Goal: Book appointment/travel/reservation

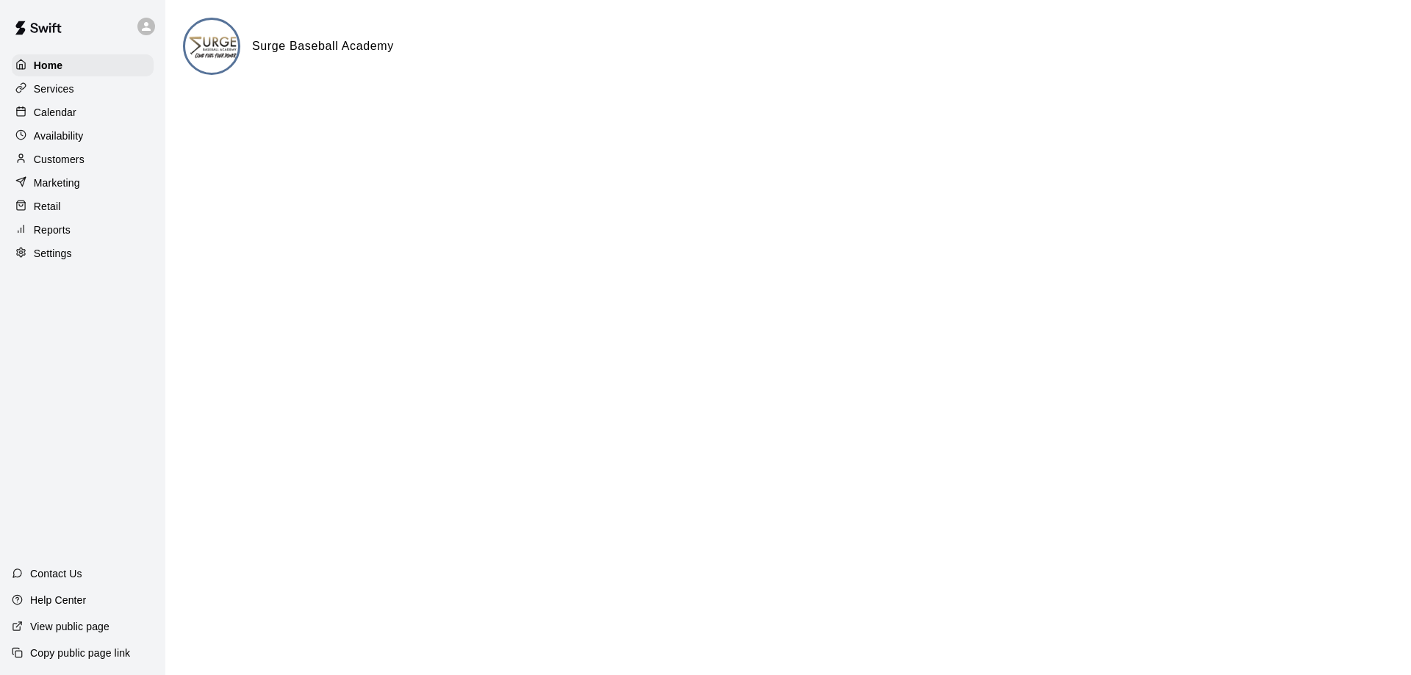
click at [73, 115] on p "Calendar" at bounding box center [55, 112] width 43 height 15
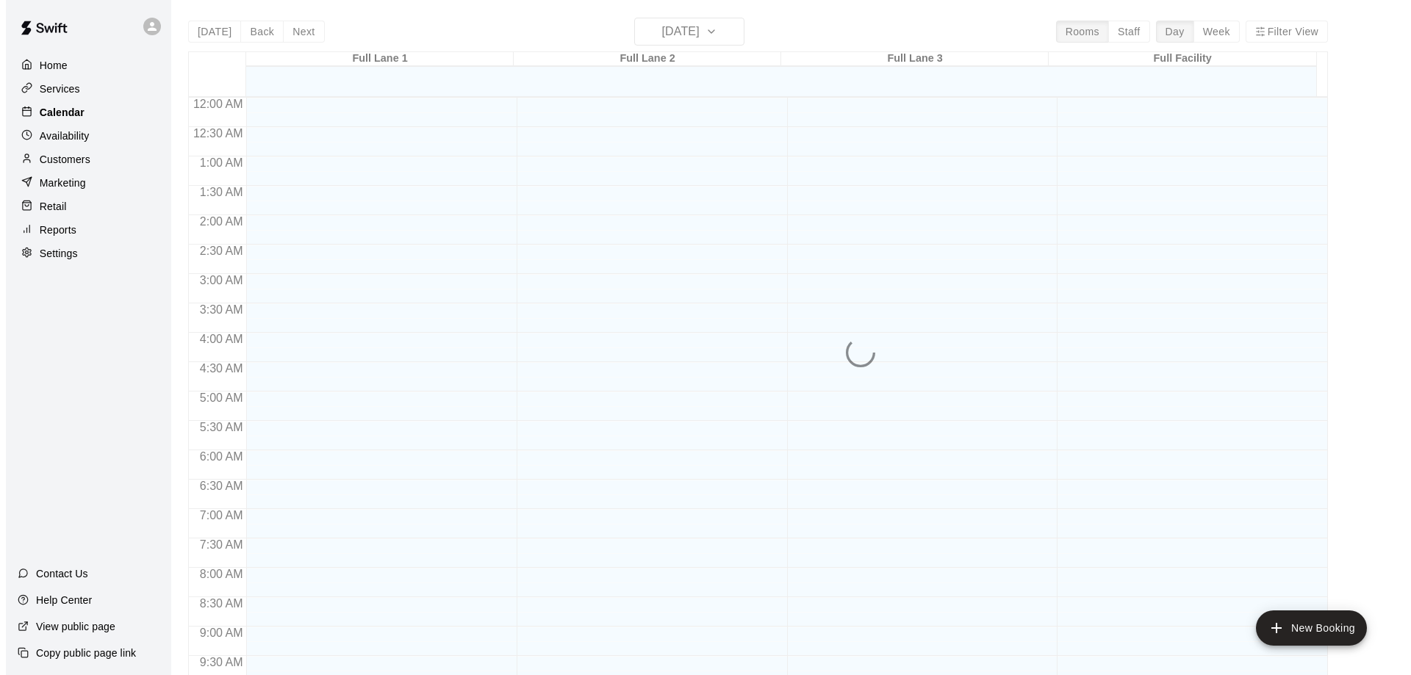
scroll to position [772, 0]
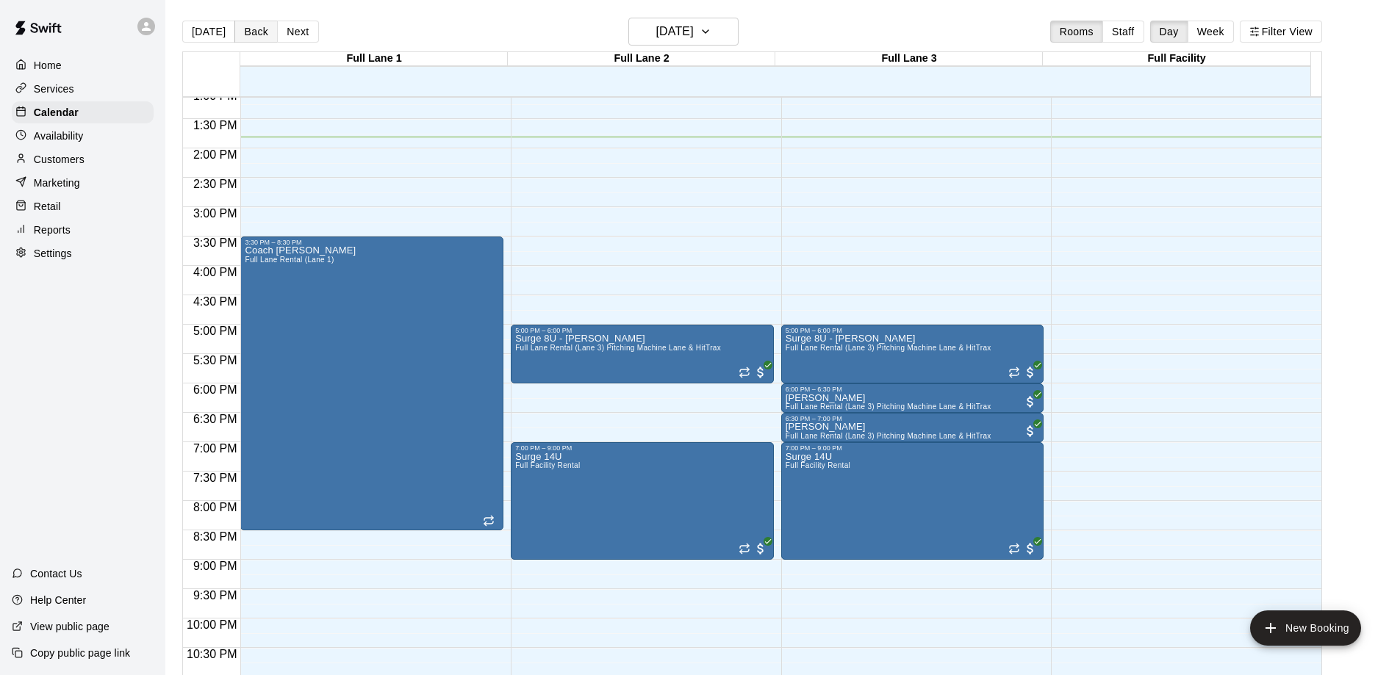
click at [254, 35] on button "Back" at bounding box center [255, 32] width 43 height 22
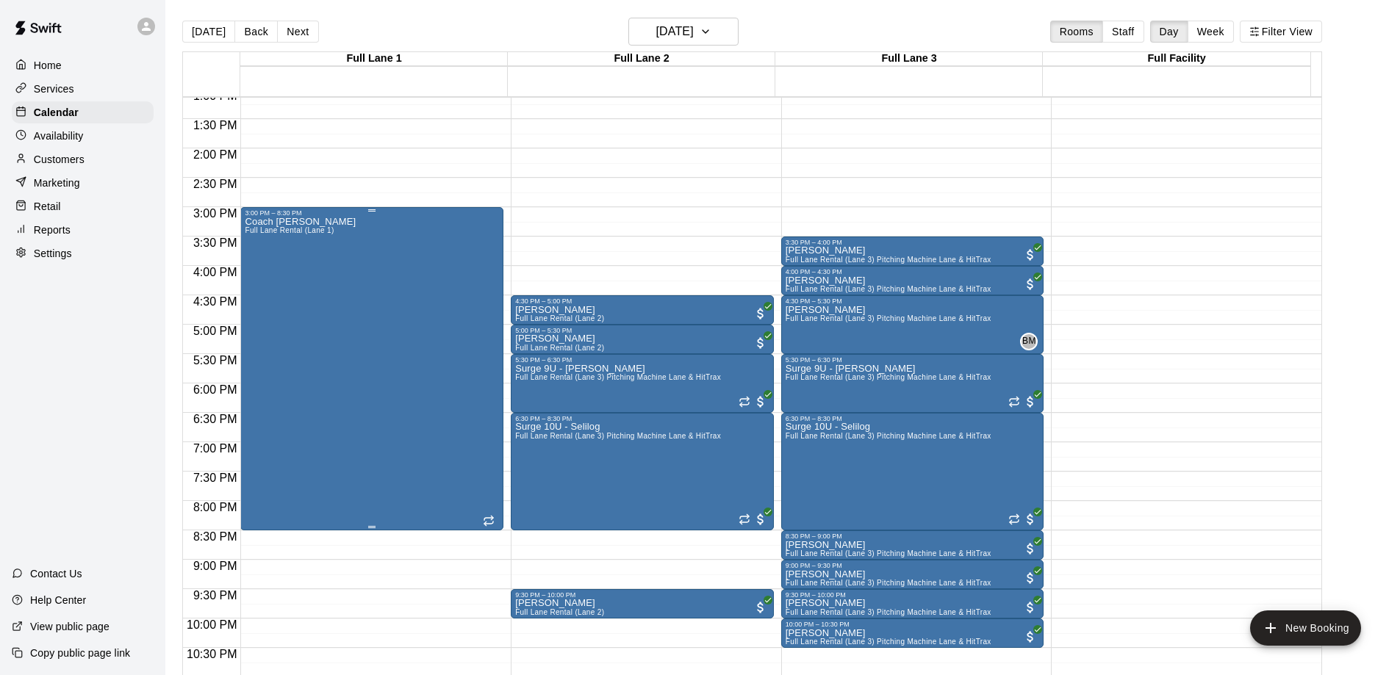
click at [360, 335] on div "Coach [PERSON_NAME] Full [PERSON_NAME] Rental (Lane 1)" at bounding box center [372, 554] width 254 height 675
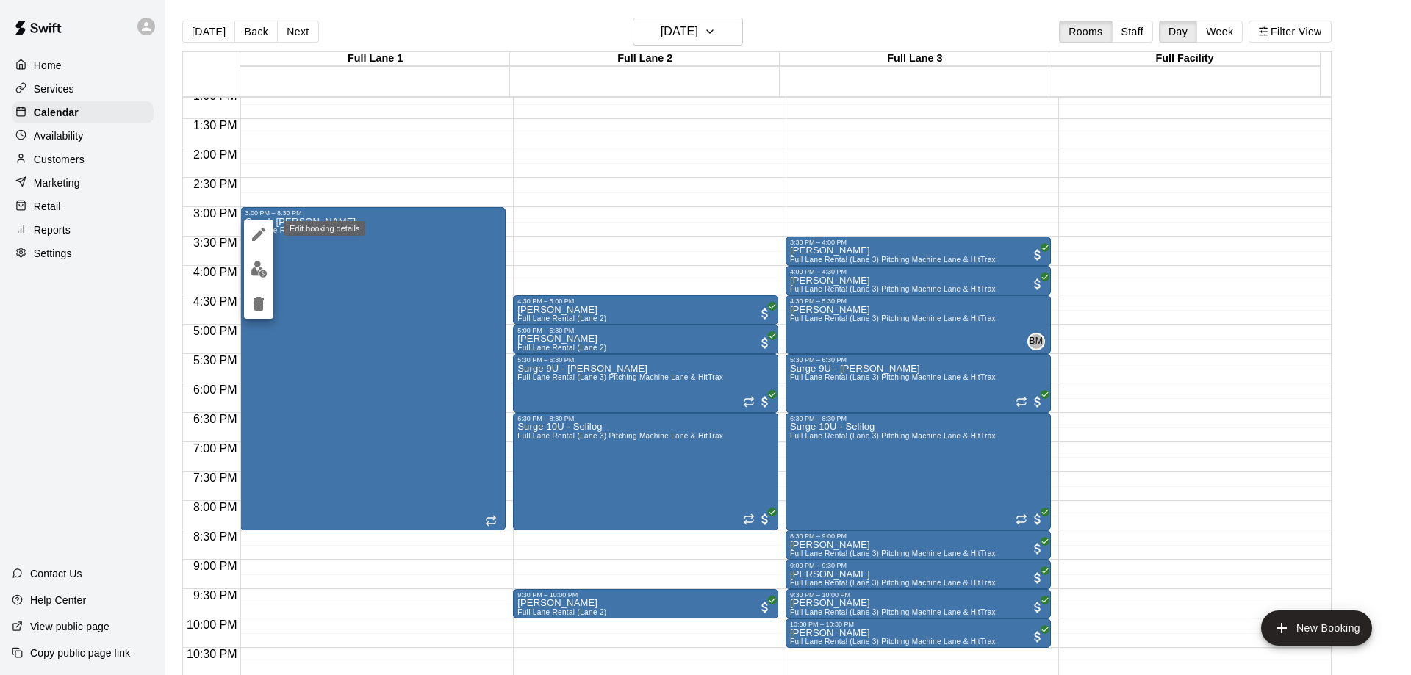
click at [259, 232] on icon "edit" at bounding box center [258, 234] width 13 height 13
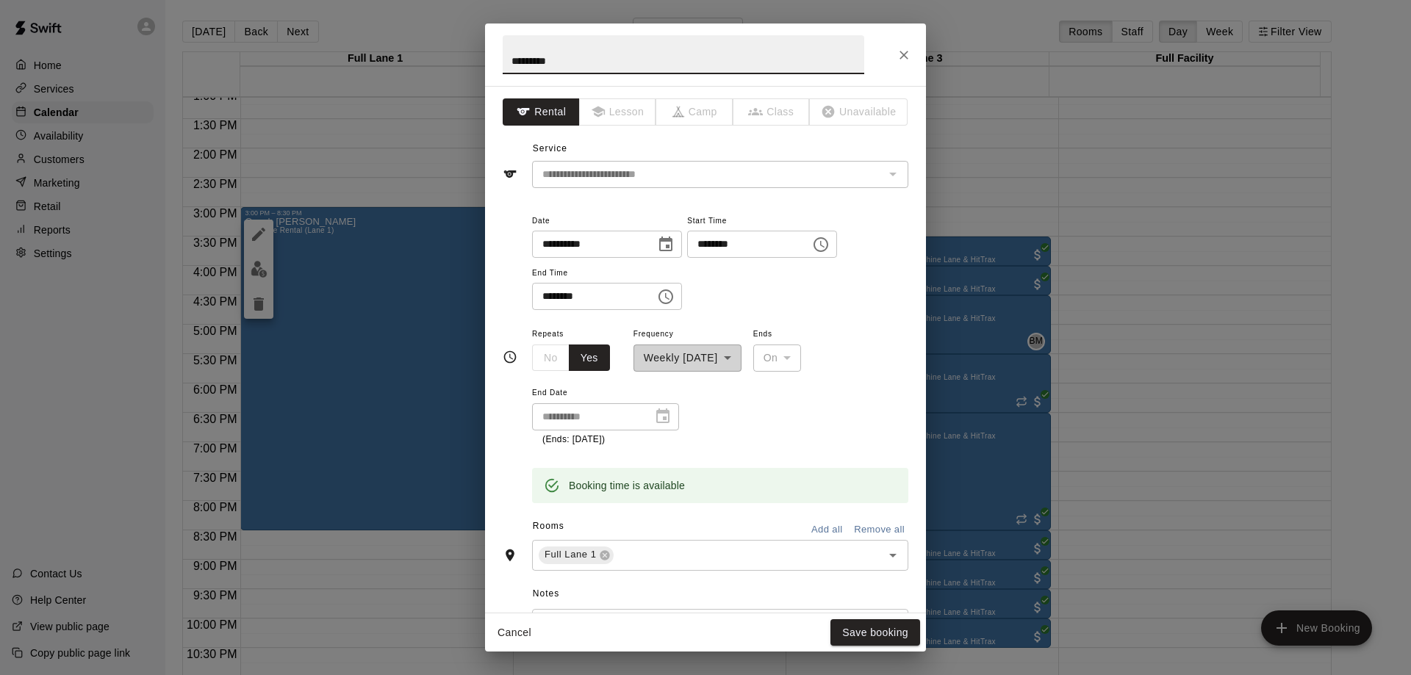
click at [674, 301] on icon "Choose time, selected time is 8:30 PM" at bounding box center [666, 297] width 18 height 18
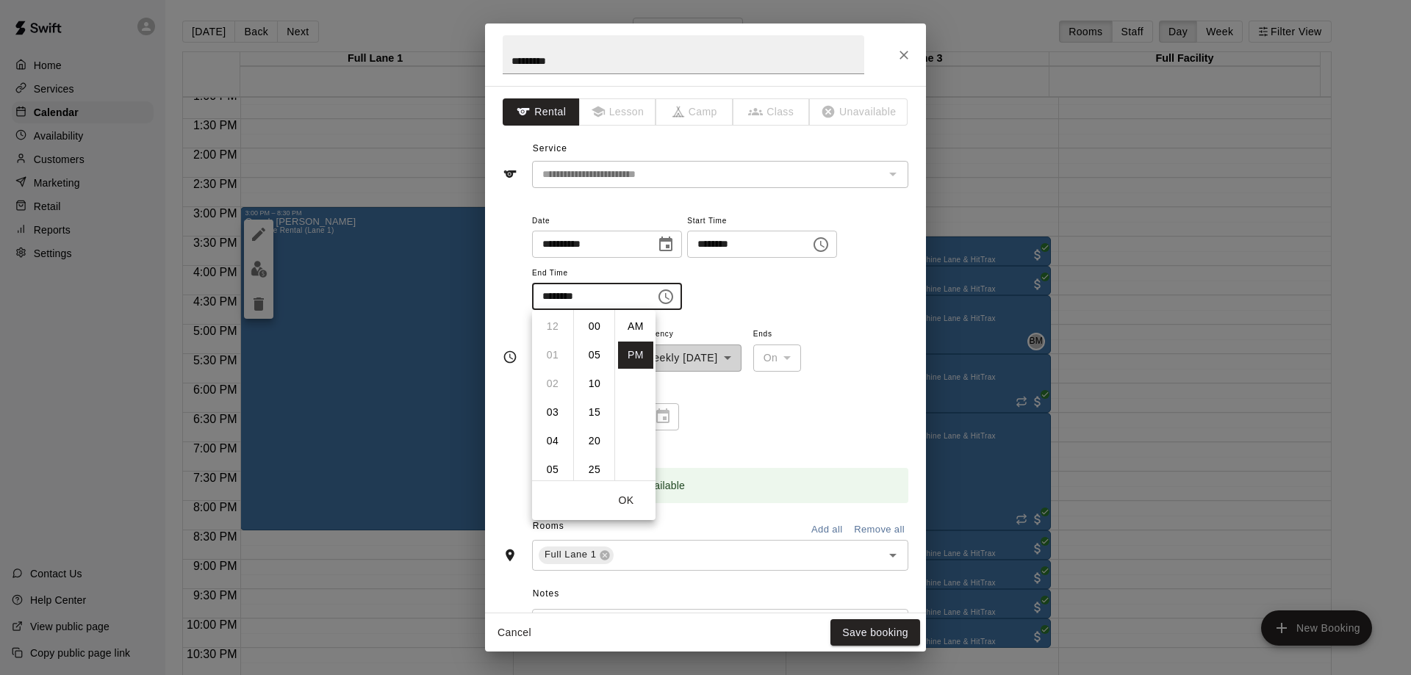
scroll to position [26, 0]
click at [547, 361] on li "07" at bounding box center [552, 371] width 35 height 27
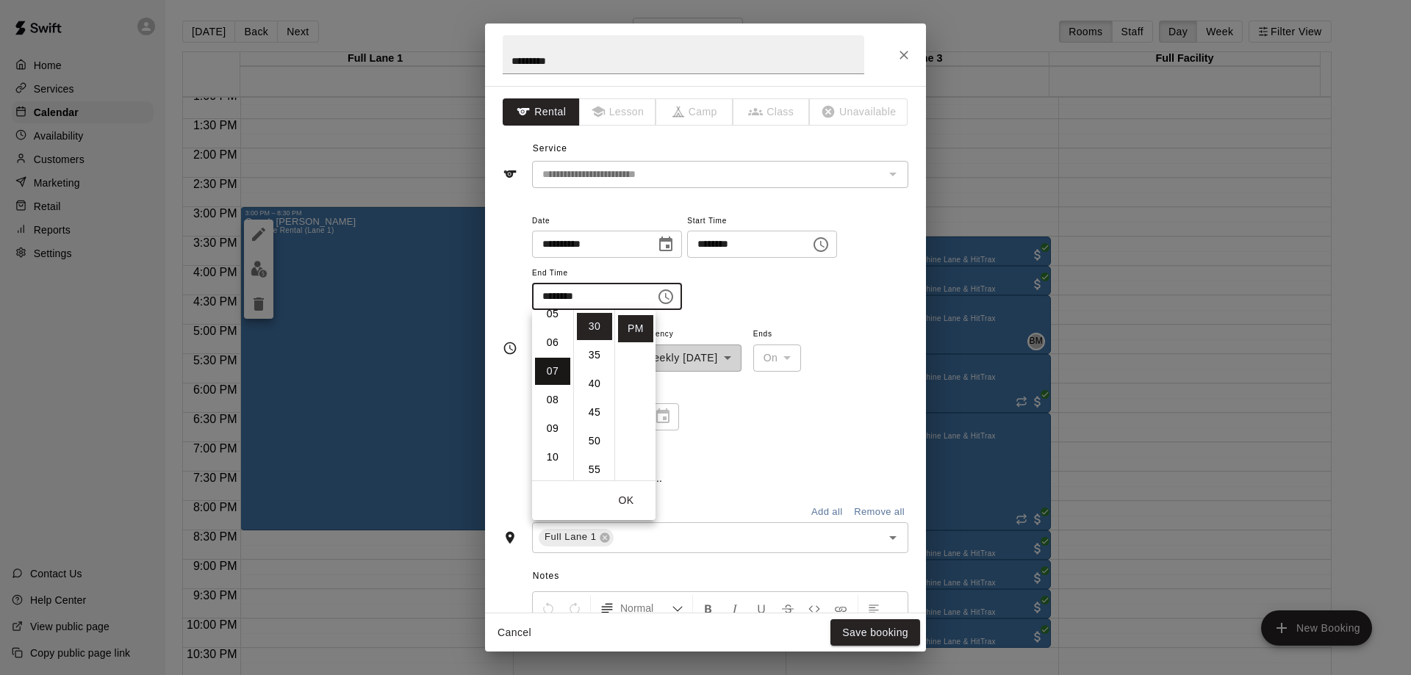
type input "********"
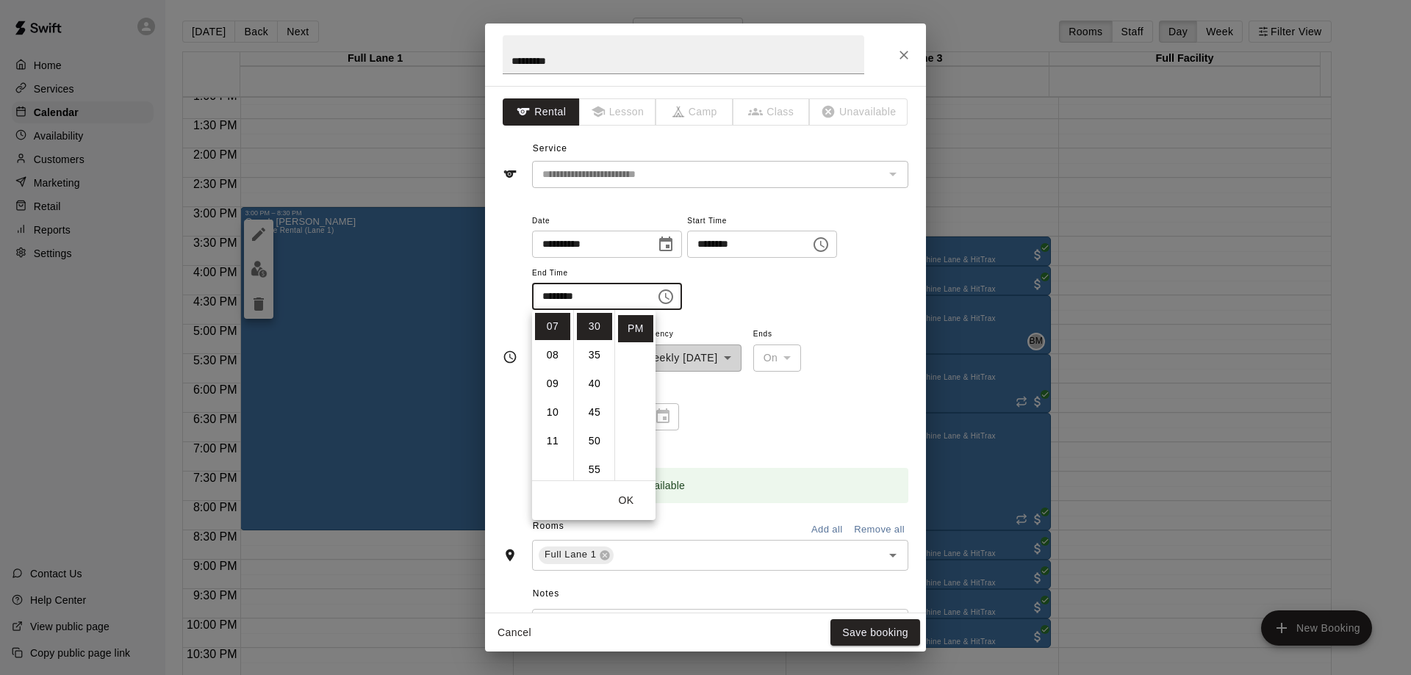
click at [623, 505] on button "OK" at bounding box center [625, 500] width 47 height 27
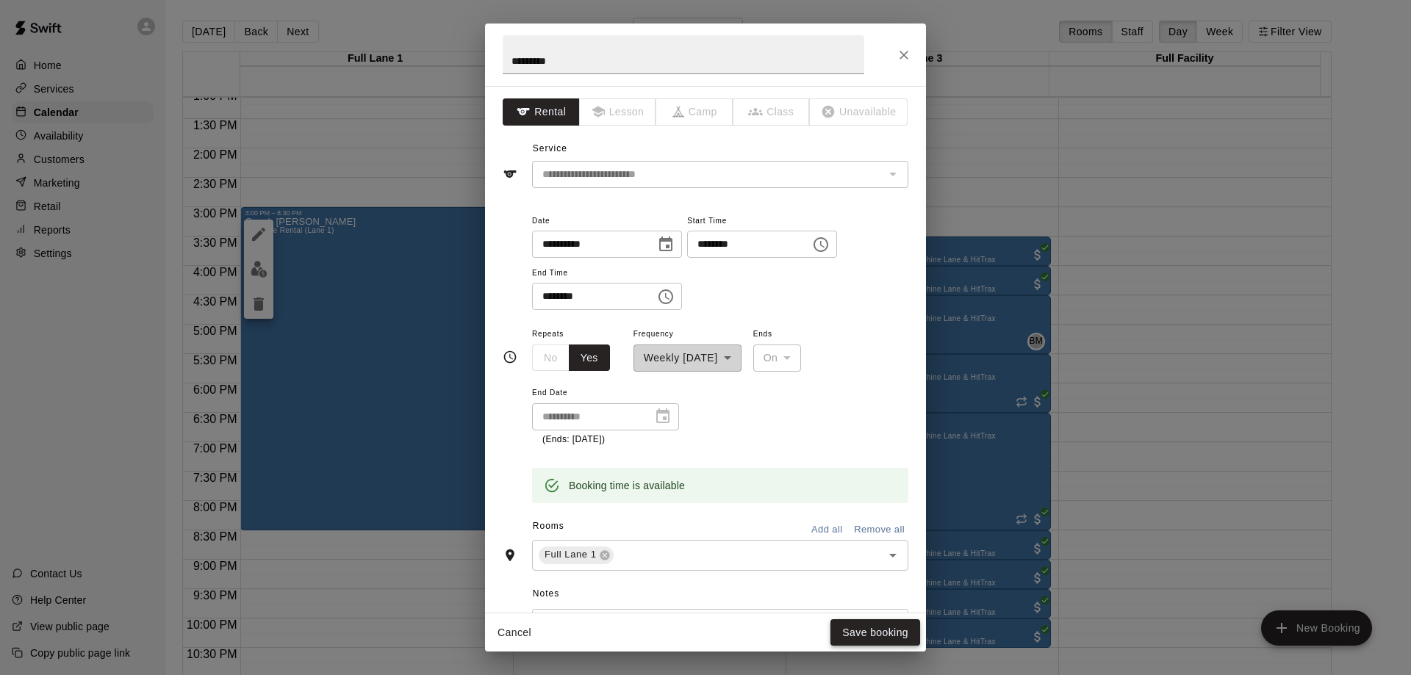
click at [877, 635] on button "Save booking" at bounding box center [875, 632] width 90 height 27
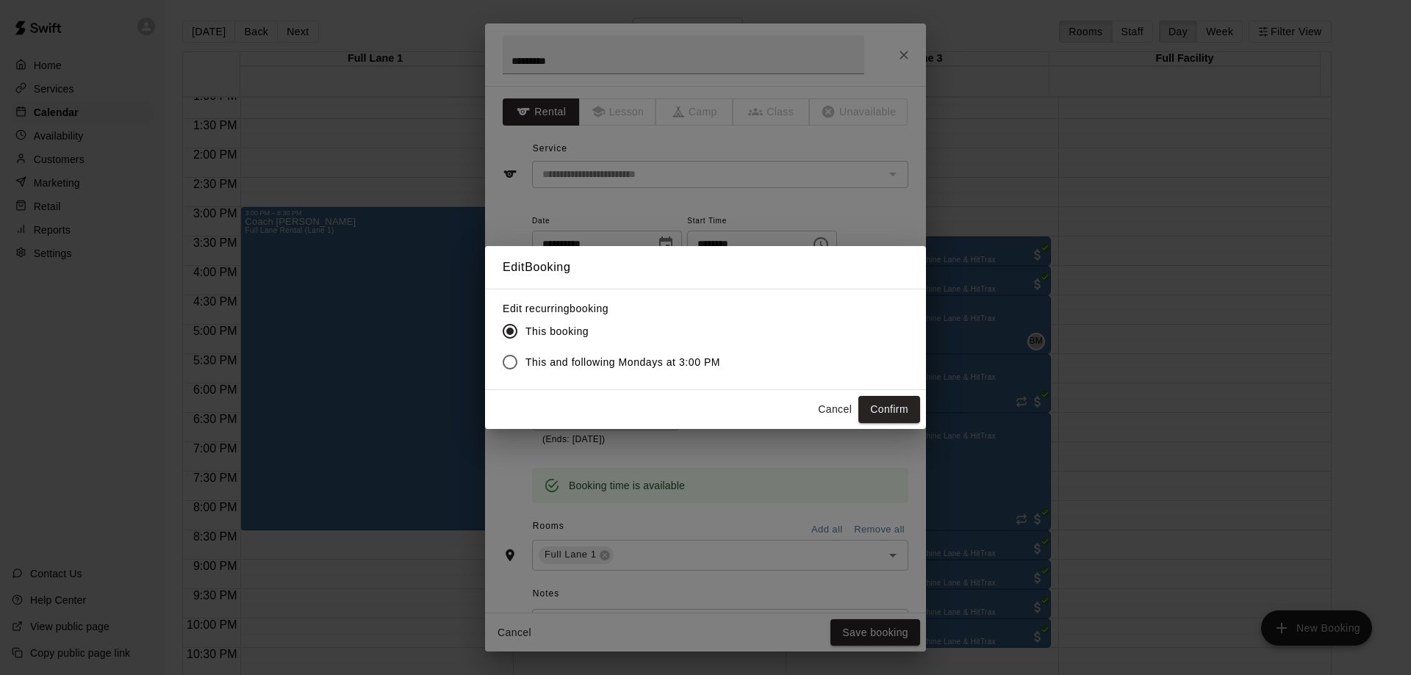
drag, startPoint x: 840, startPoint y: 406, endPoint x: 830, endPoint y: 406, distance: 10.3
click at [839, 406] on button "Cancel" at bounding box center [834, 409] width 47 height 27
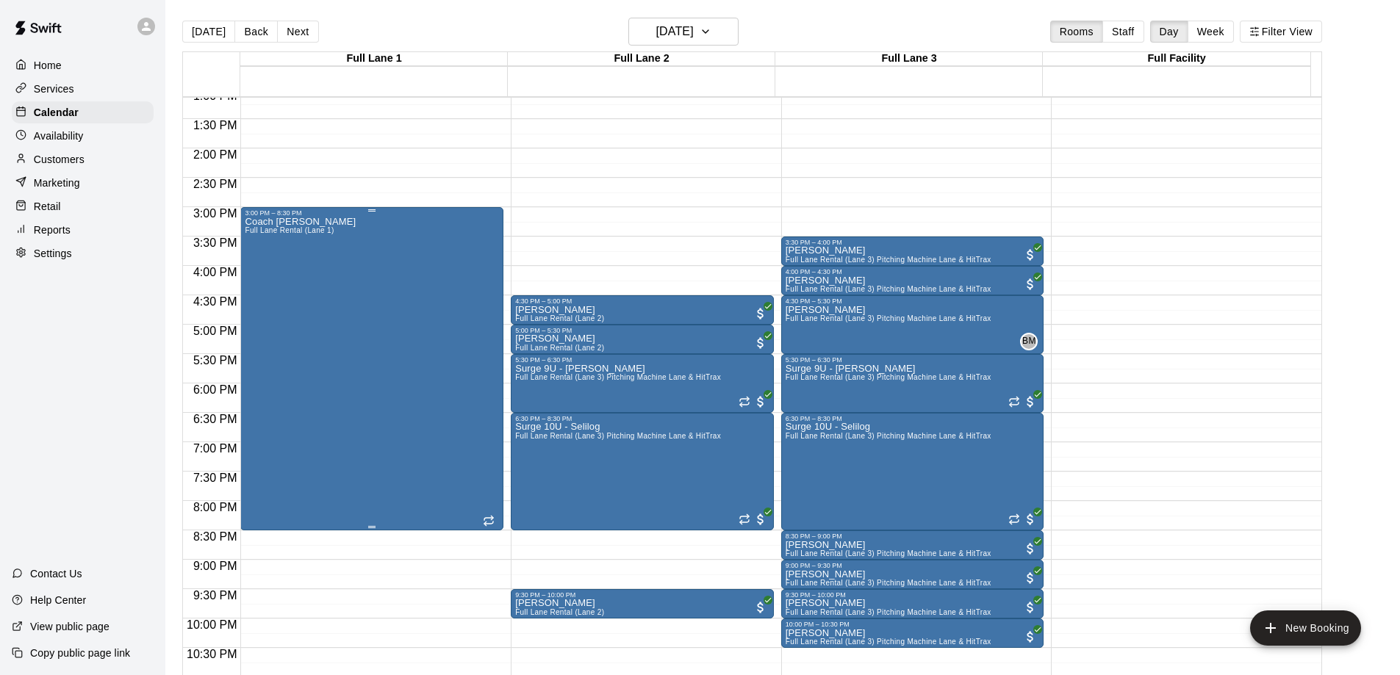
click at [296, 295] on div "Coach [PERSON_NAME] Full [PERSON_NAME] Rental (Lane 1)" at bounding box center [300, 554] width 111 height 675
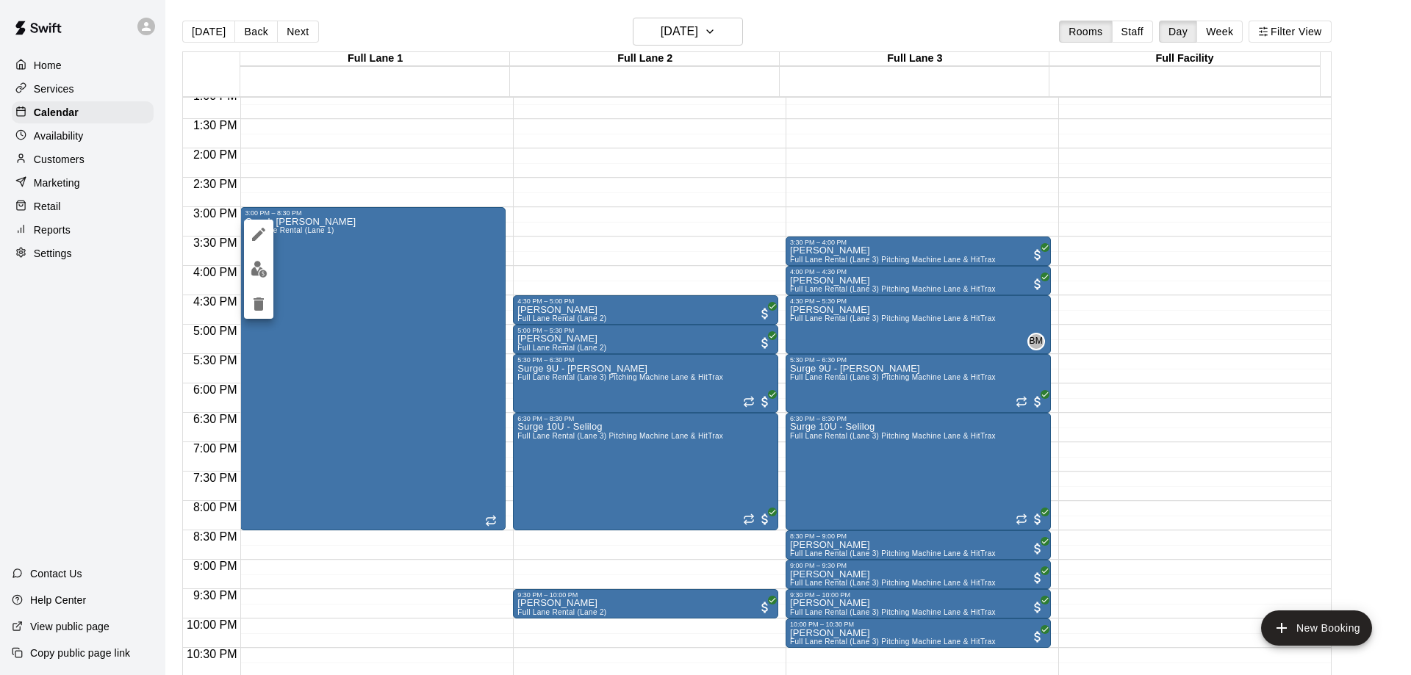
click at [257, 231] on icon "edit" at bounding box center [259, 235] width 18 height 18
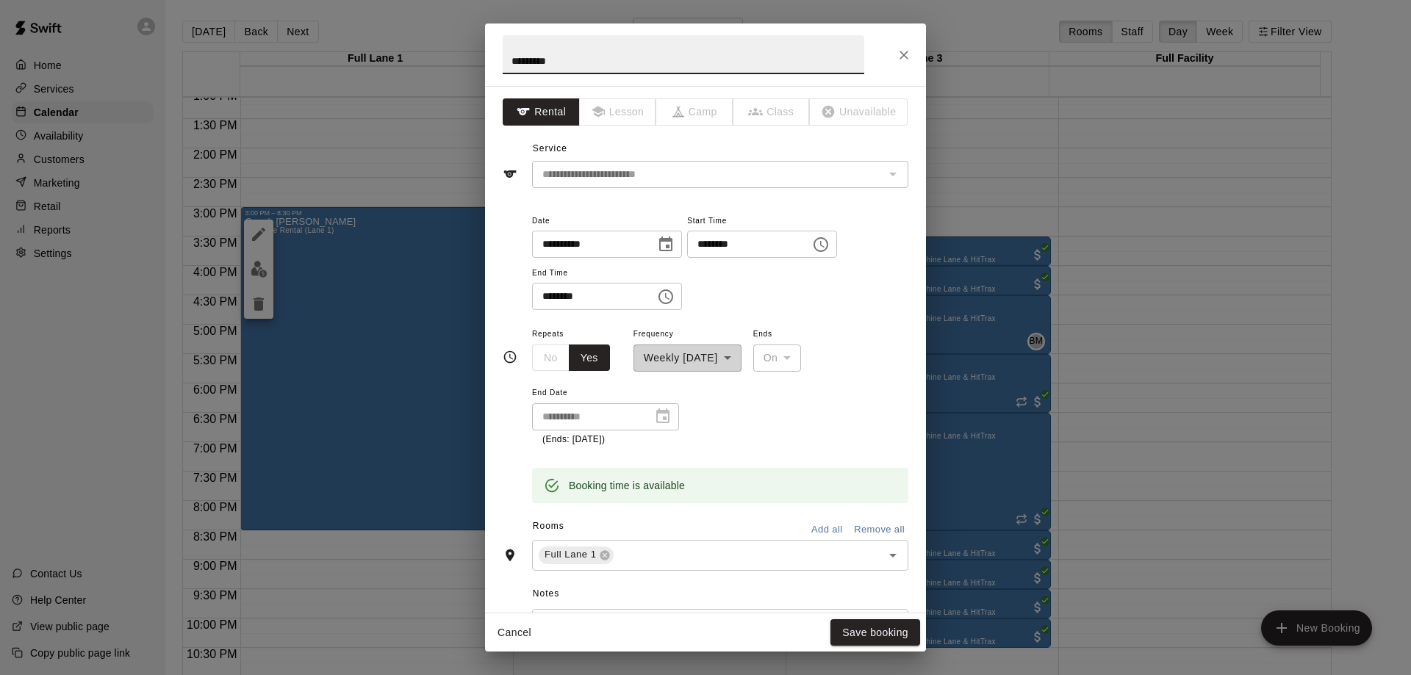
click at [830, 244] on icon "Choose time, selected time is 3:00 PM" at bounding box center [821, 245] width 18 height 18
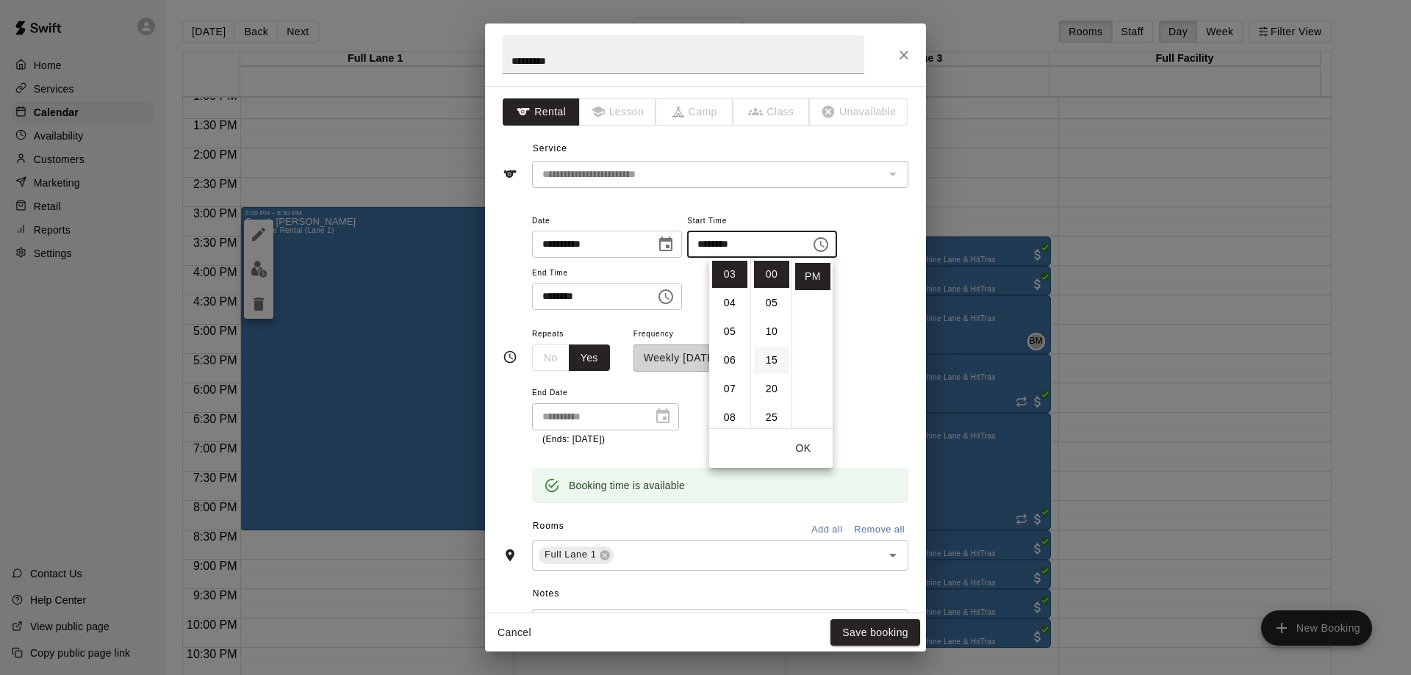
scroll to position [73, 0]
click at [770, 372] on li "30" at bounding box center [771, 372] width 35 height 27
type input "********"
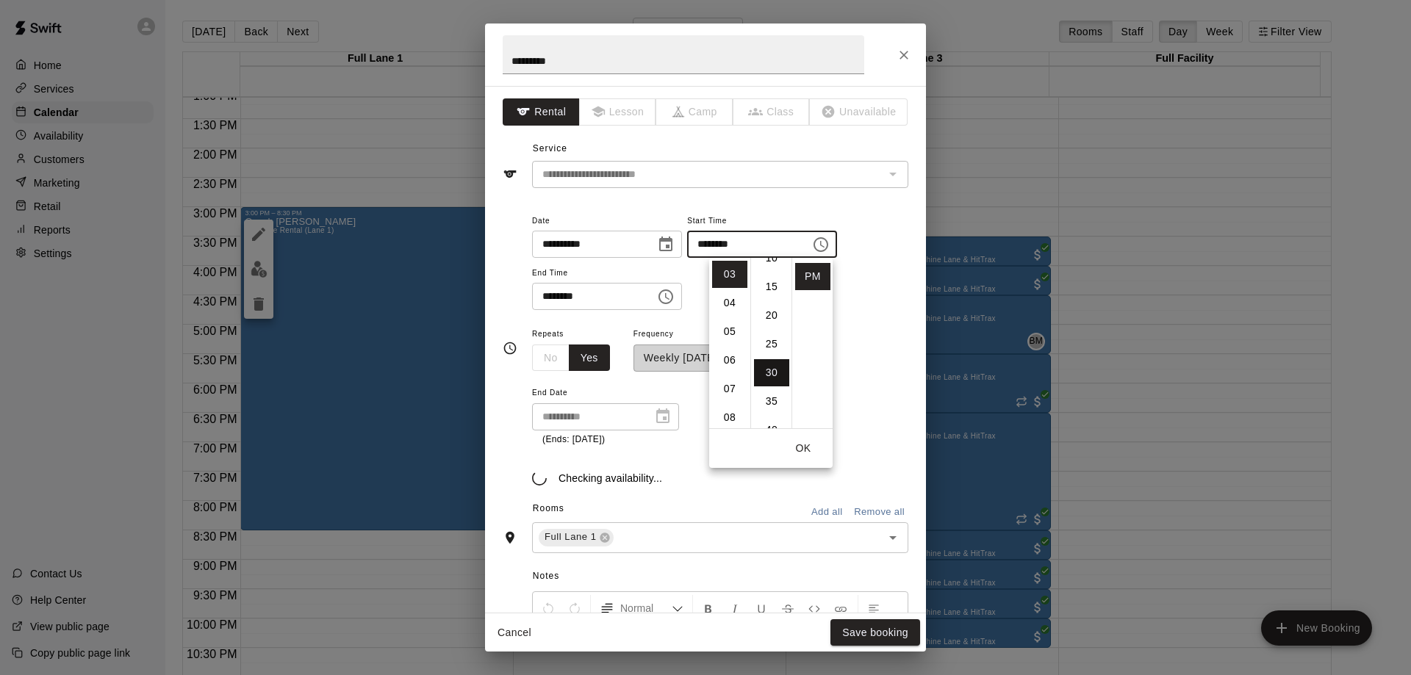
scroll to position [172, 0]
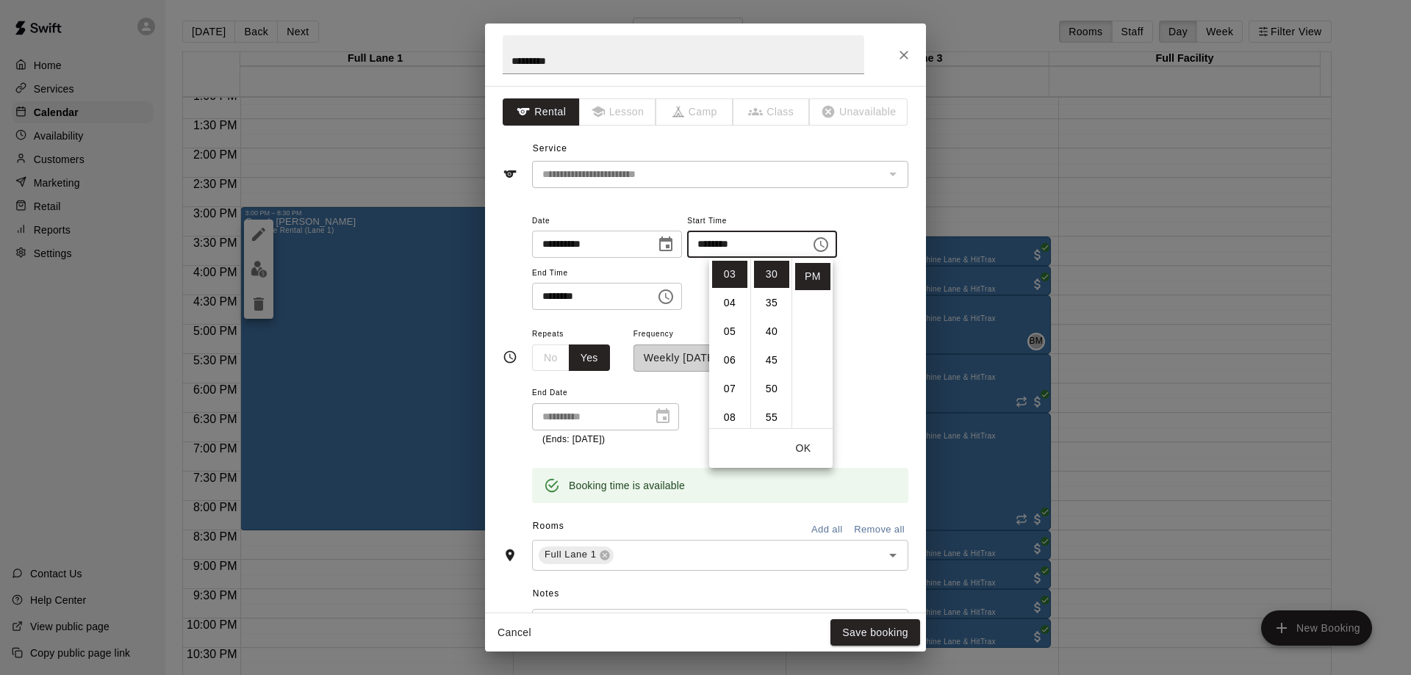
click at [810, 454] on button "OK" at bounding box center [803, 448] width 47 height 27
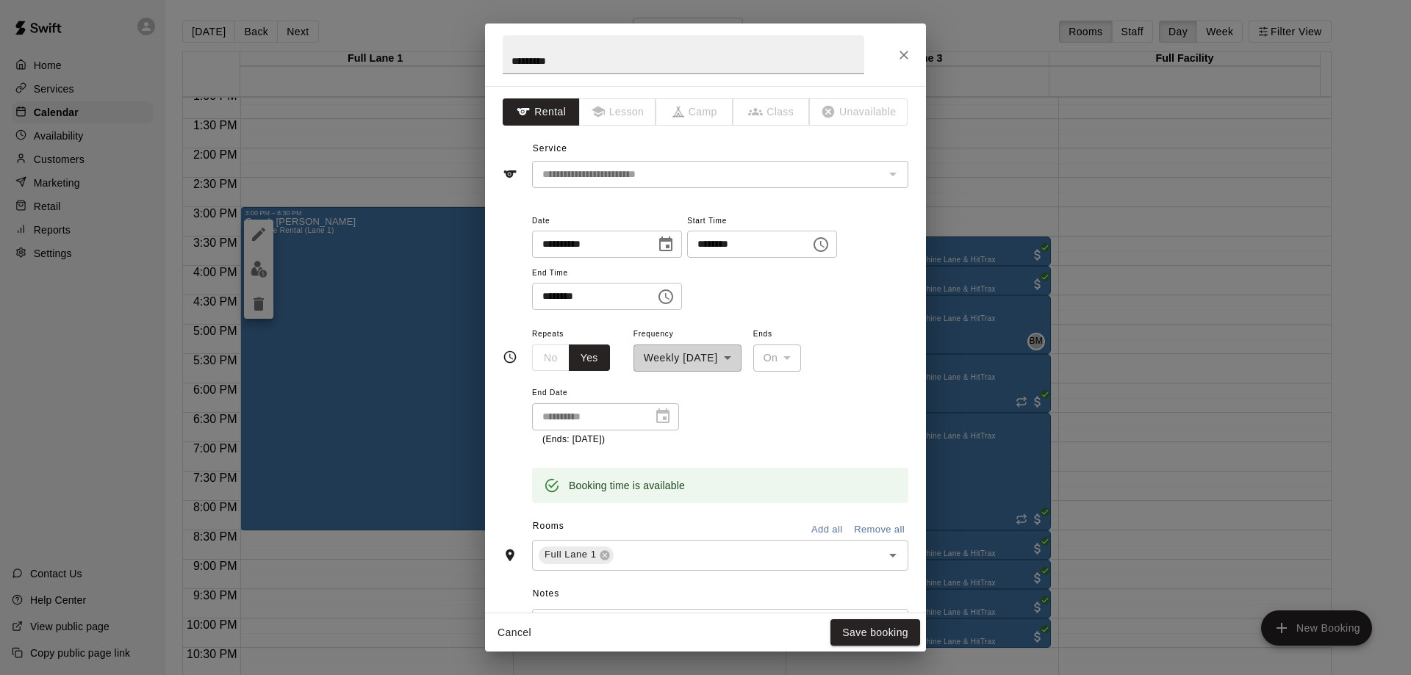
click at [674, 300] on icon "Choose time, selected time is 8:30 PM" at bounding box center [666, 297] width 18 height 18
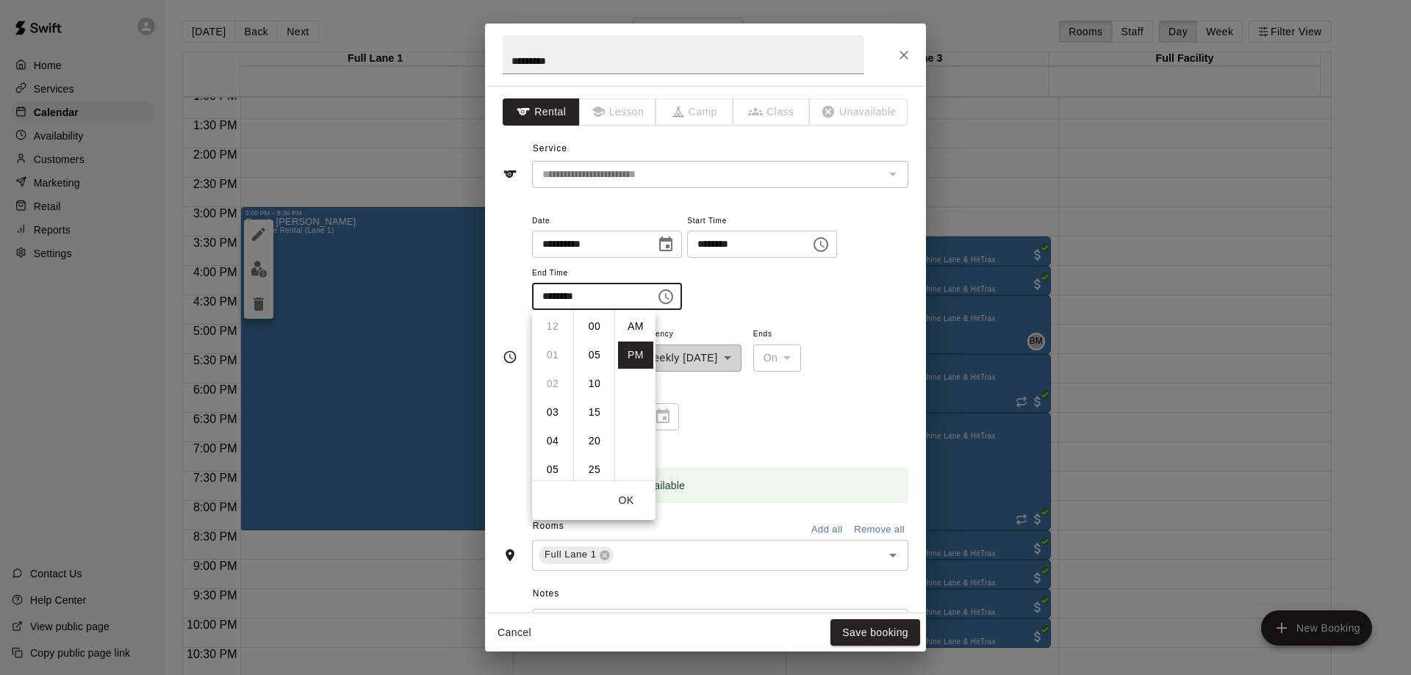
scroll to position [26, 0]
click at [546, 364] on li "07" at bounding box center [552, 371] width 35 height 27
type input "********"
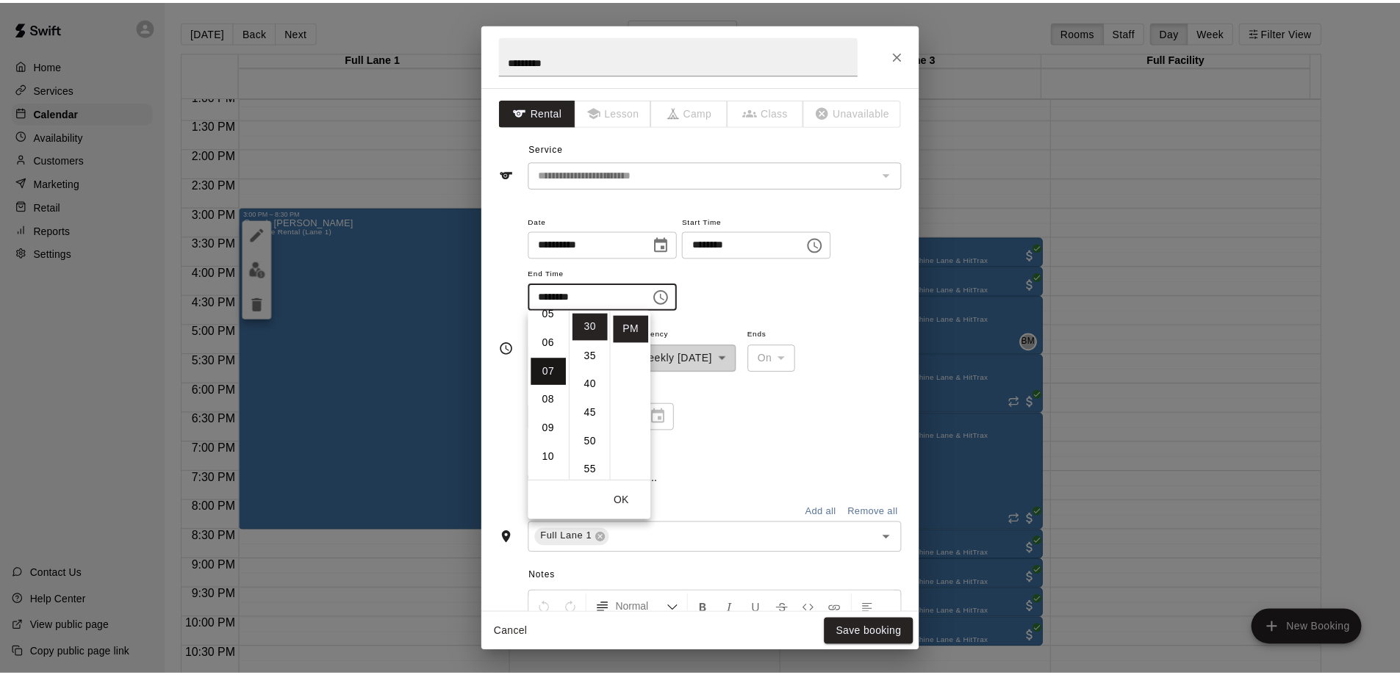
scroll to position [201, 0]
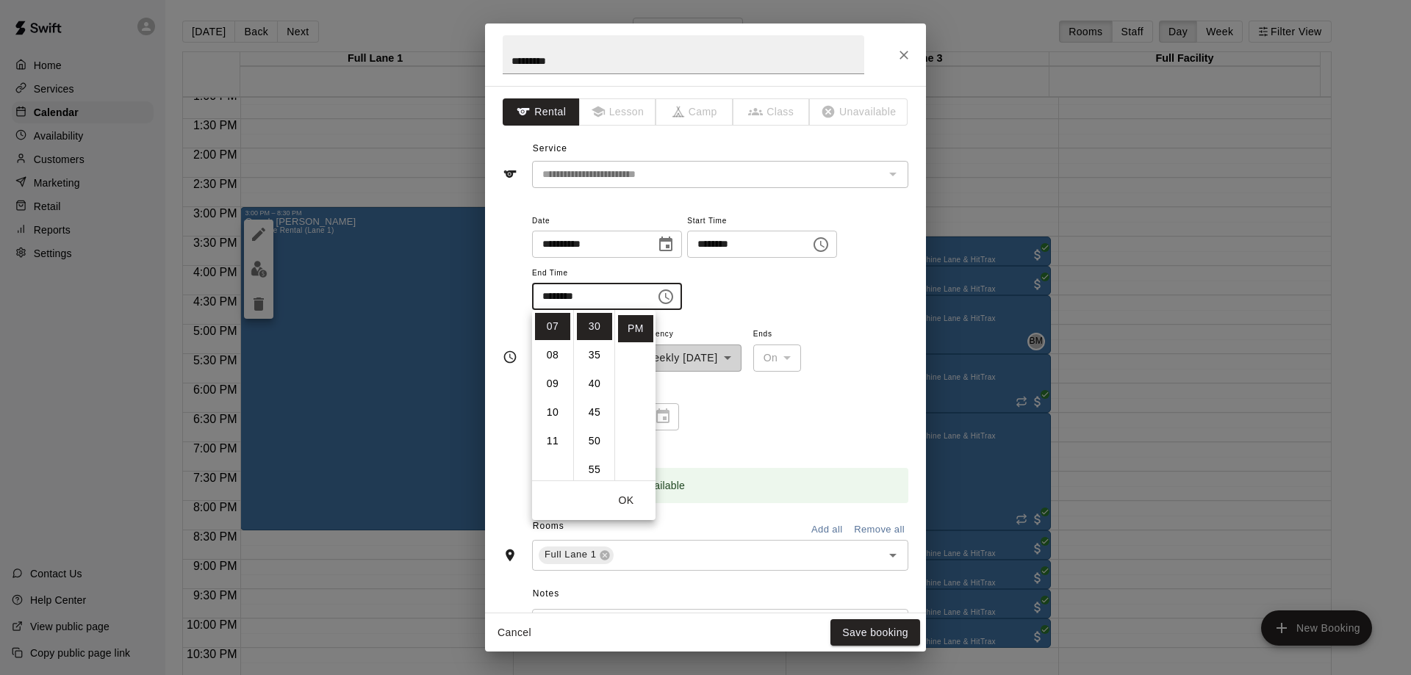
click at [627, 508] on button "OK" at bounding box center [625, 500] width 47 height 27
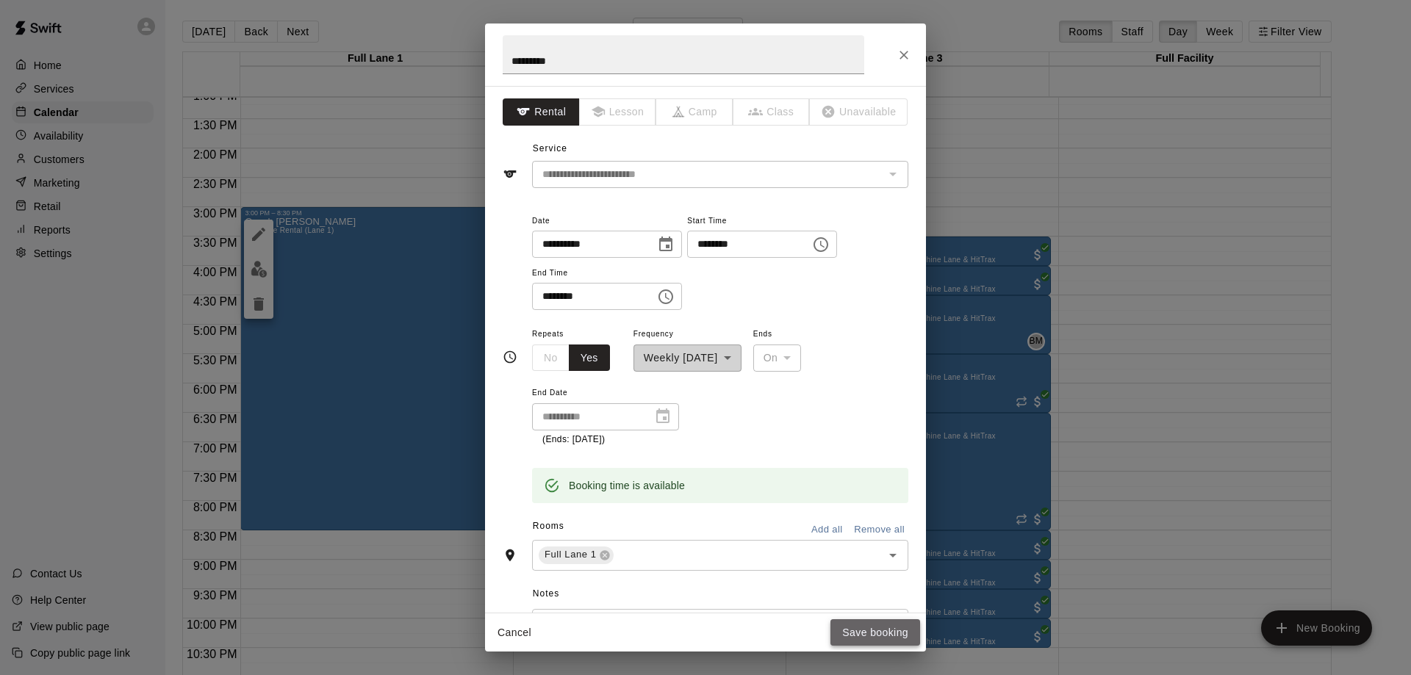
click at [879, 630] on button "Save booking" at bounding box center [875, 632] width 90 height 27
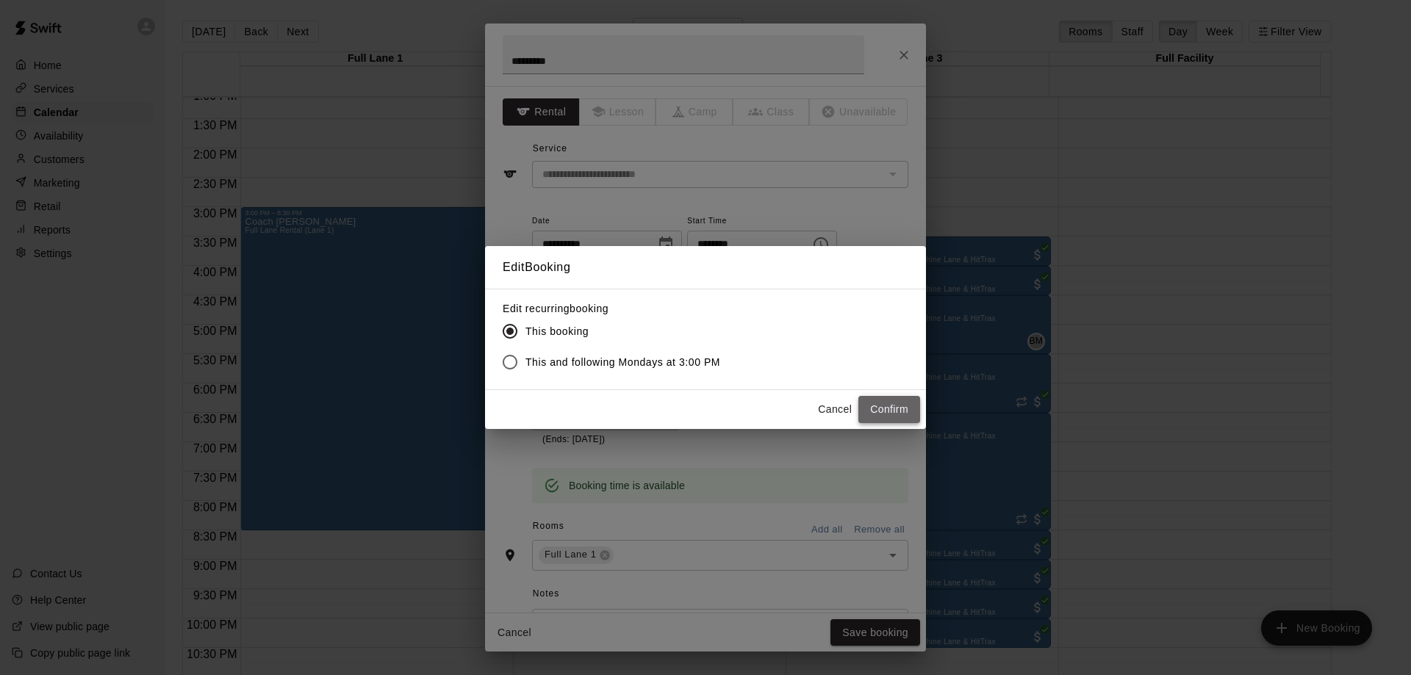
click at [884, 408] on button "Confirm" at bounding box center [889, 409] width 62 height 27
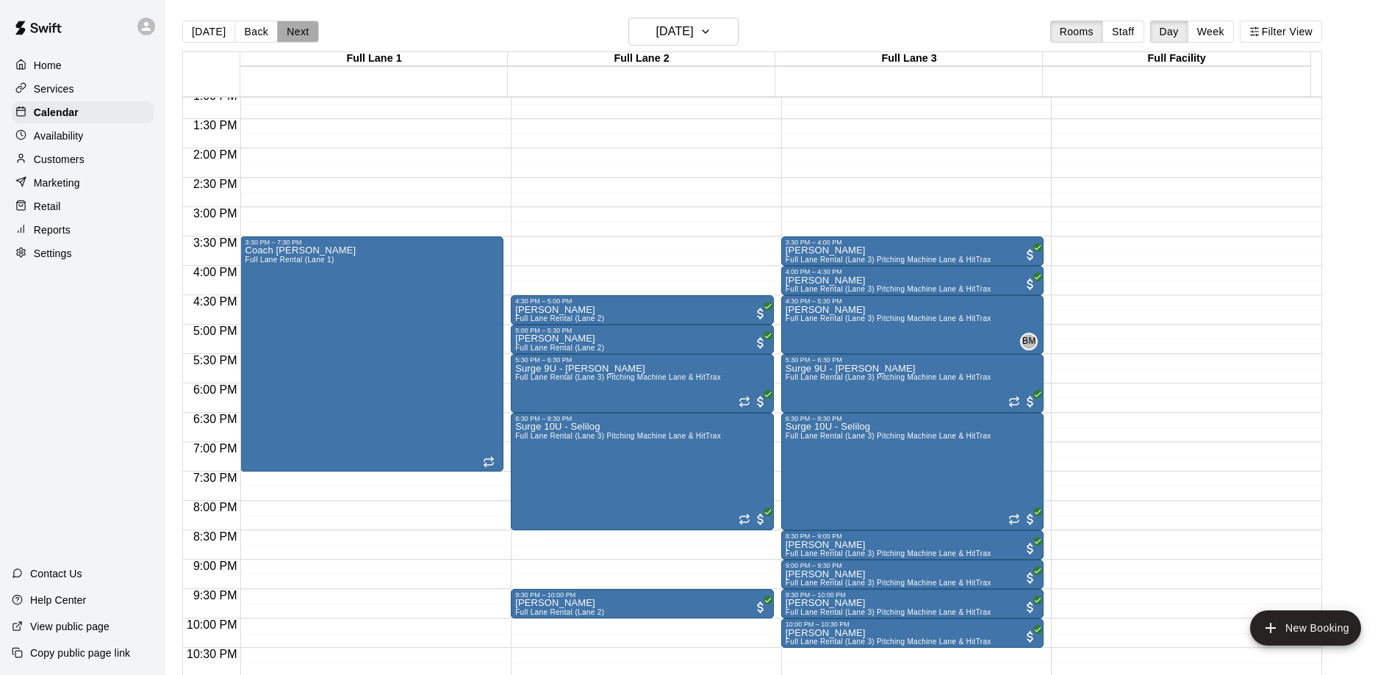
click at [289, 35] on button "Next" at bounding box center [297, 32] width 41 height 22
